Goal: Find specific page/section: Find specific page/section

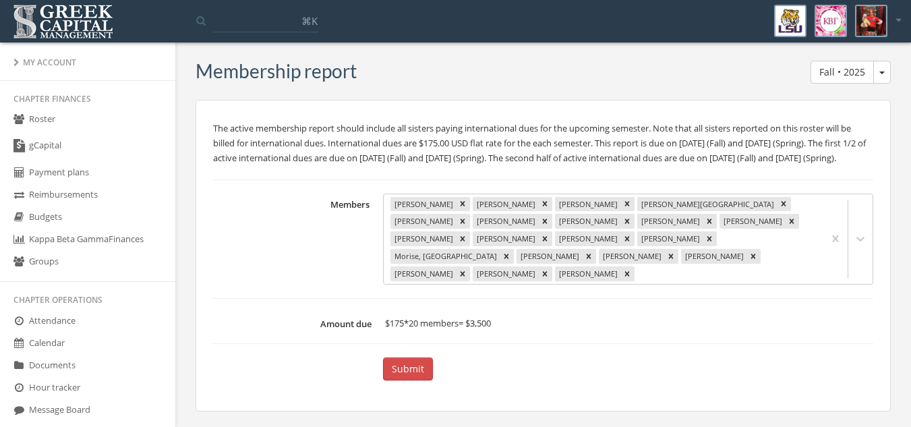
scroll to position [772, 0]
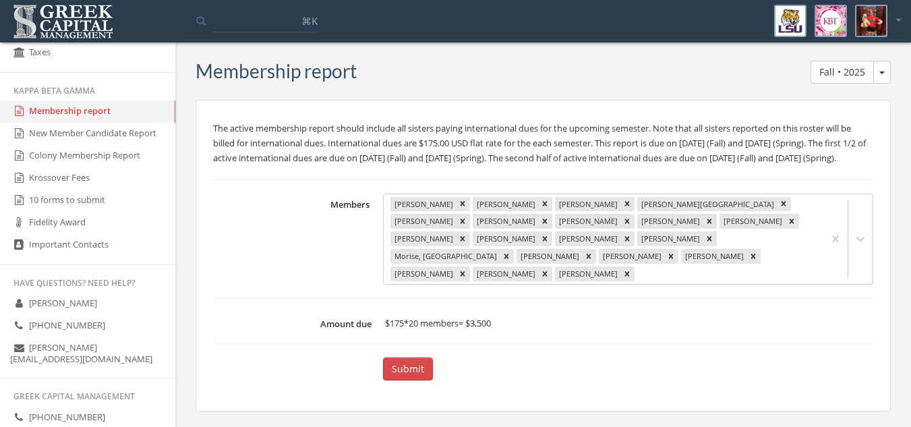
click at [377, 158] on p "The active membership report should include all sisters paying international du…" at bounding box center [543, 143] width 660 height 45
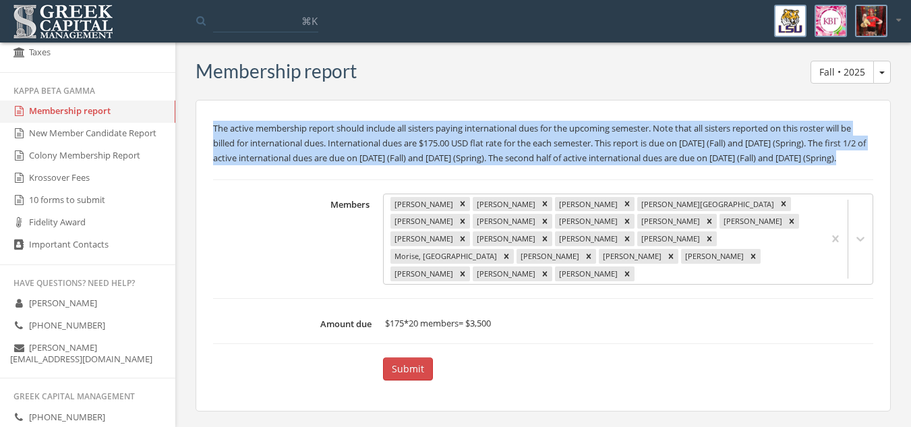
click at [377, 158] on p "The active membership report should include all sisters paying international du…" at bounding box center [543, 143] width 660 height 45
click at [500, 130] on p "The active membership report should include all sisters paying international du…" at bounding box center [543, 143] width 660 height 45
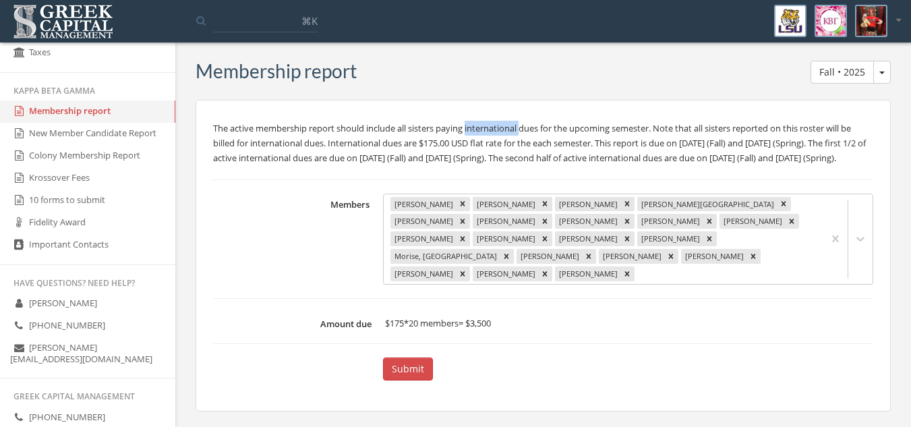
click at [500, 130] on p "The active membership report should include all sisters paying international du…" at bounding box center [543, 143] width 660 height 45
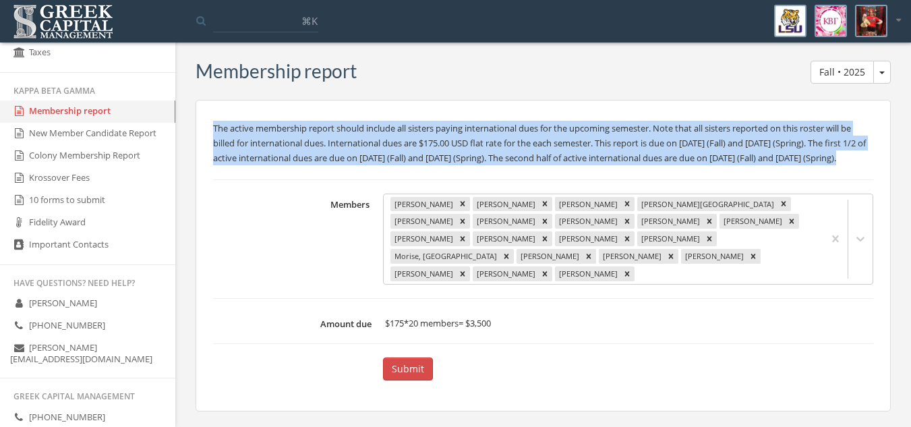
click at [500, 130] on p "The active membership report should include all sisters paying international du…" at bounding box center [543, 143] width 660 height 45
click at [675, 137] on p "The active membership report should include all sisters paying international du…" at bounding box center [543, 143] width 660 height 45
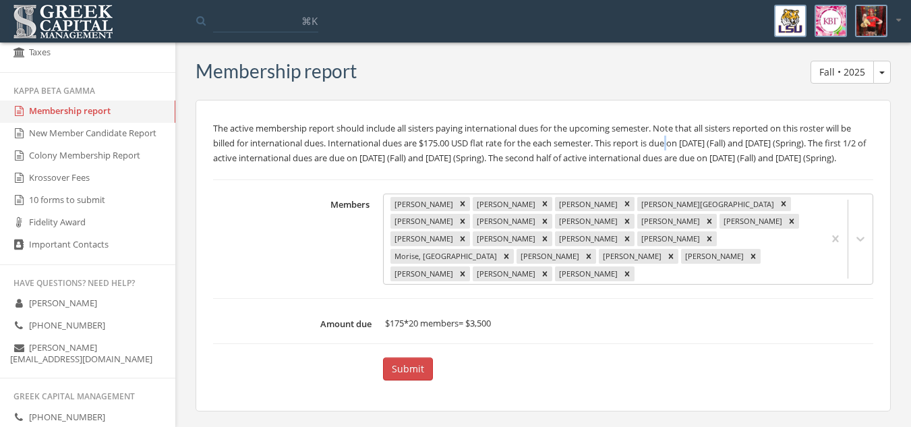
click at [675, 137] on p "The active membership report should include all sisters paying international du…" at bounding box center [543, 143] width 660 height 45
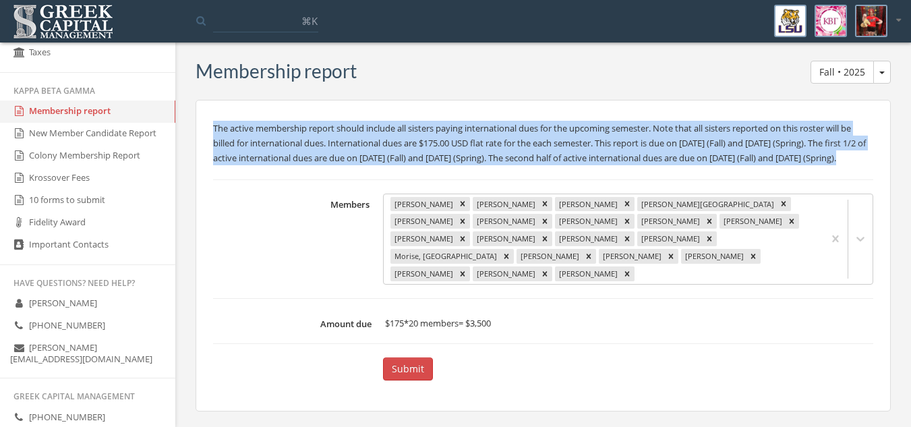
click at [675, 137] on p "The active membership report should include all sisters paying international du…" at bounding box center [543, 143] width 660 height 45
click at [722, 144] on p "The active membership report should include all sisters paying international du…" at bounding box center [543, 143] width 660 height 45
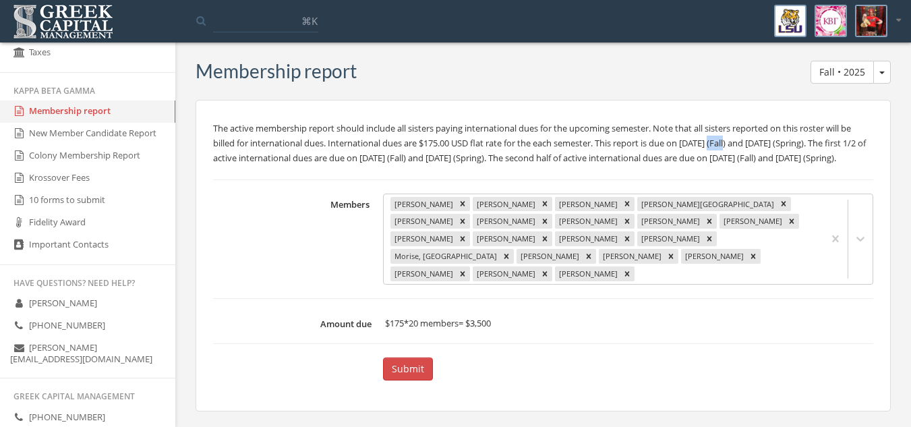
click at [722, 144] on p "The active membership report should include all sisters paying international du…" at bounding box center [543, 143] width 660 height 45
click at [734, 146] on p "The active membership report should include all sisters paying international du…" at bounding box center [543, 143] width 660 height 45
click at [730, 146] on p "The active membership report should include all sisters paying international du…" at bounding box center [543, 143] width 660 height 45
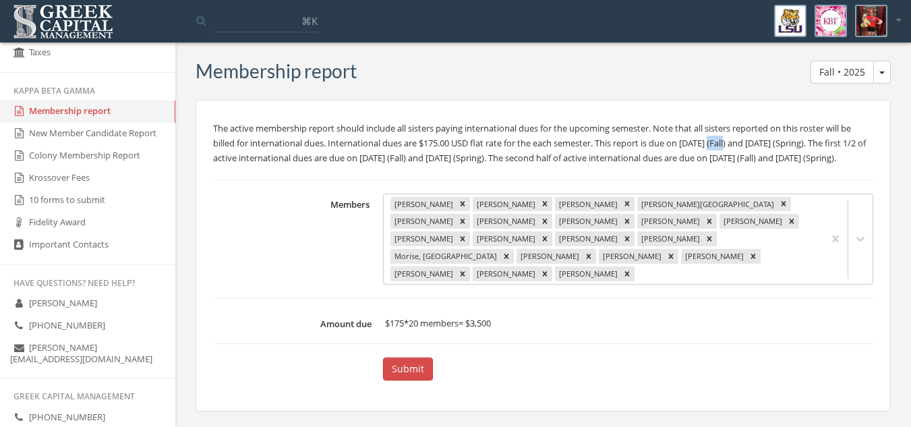
click at [884, 80] on button "Fall • 2025" at bounding box center [882, 72] width 18 height 23
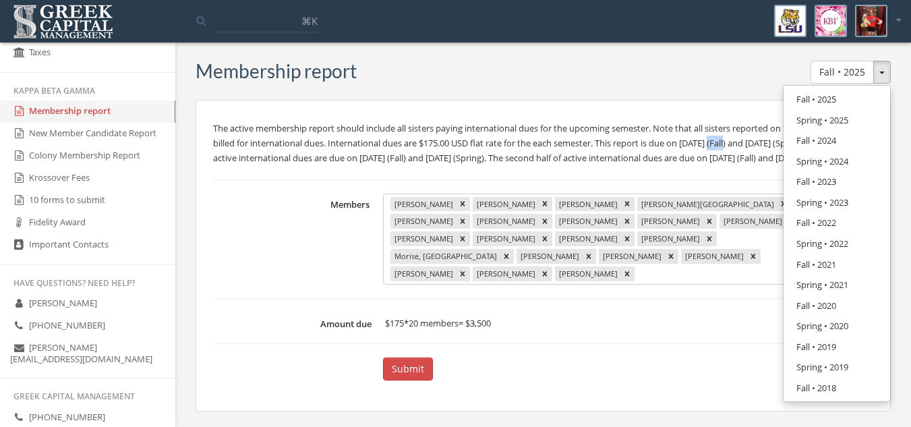
click at [884, 79] on button "Fall • 2025" at bounding box center [882, 72] width 18 height 23
